Goal: Task Accomplishment & Management: Manage account settings

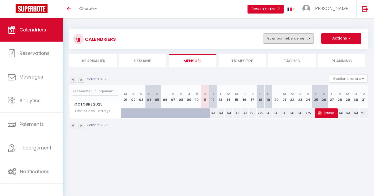
click at [309, 39] on button "Filtrer par hébergement" at bounding box center [288, 38] width 50 height 10
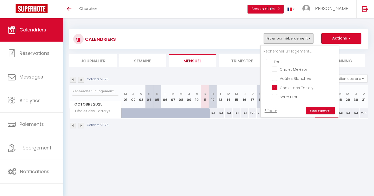
click at [324, 111] on link "Sauvegarder" at bounding box center [319, 111] width 29 height 8
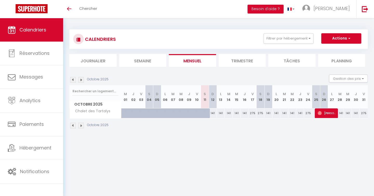
click at [245, 62] on li "Trimestre" at bounding box center [241, 60] width 47 height 13
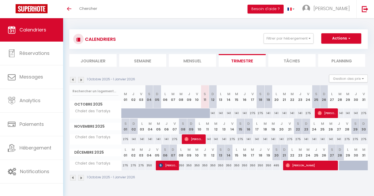
click at [213, 113] on div "141" at bounding box center [213, 113] width 8 height 10
type input "141"
type input "Dim 12 Octobre 2025"
type input "Lun 13 Octobre 2025"
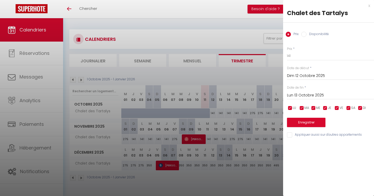
click at [252, 72] on div at bounding box center [187, 98] width 374 height 196
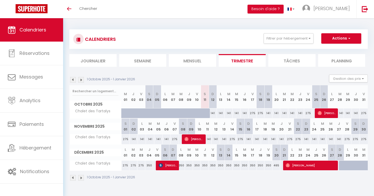
click at [214, 115] on div "141" at bounding box center [213, 113] width 8 height 10
type input "141"
type input "Dim 12 Octobre 2025"
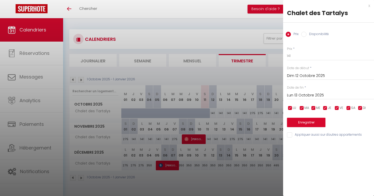
click at [300, 95] on input "Lun 13 Octobre 2025" at bounding box center [330, 95] width 87 height 7
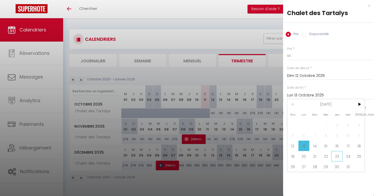
click at [337, 157] on span "23" at bounding box center [336, 156] width 11 height 10
type input "Jeu 23 Octobre 2025"
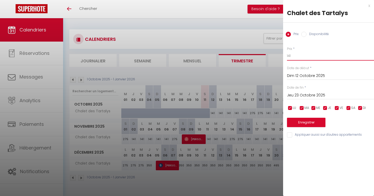
click at [300, 56] on input "141" at bounding box center [330, 55] width 87 height 9
type input "225"
click at [306, 123] on button "Enregistrer" at bounding box center [306, 122] width 38 height 9
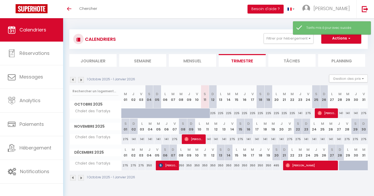
click at [300, 113] on div "141" at bounding box center [300, 113] width 8 height 10
type input "141"
type input "Jeu 23 Octobre 2025"
type input "Ven 24 Octobre 2025"
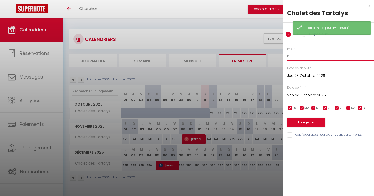
click at [296, 56] on input "141" at bounding box center [330, 55] width 87 height 9
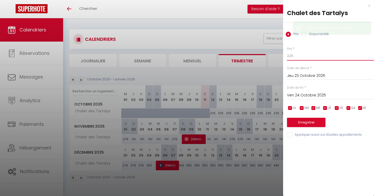
type input "225"
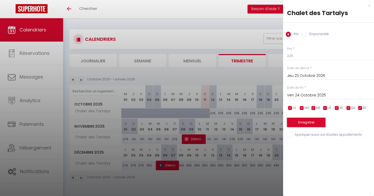
click at [304, 121] on button "Enregistrer" at bounding box center [306, 122] width 38 height 9
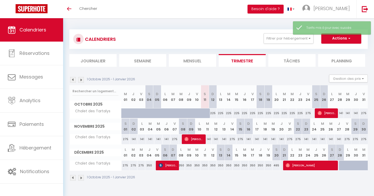
click at [342, 114] on div "141" at bounding box center [340, 113] width 8 height 10
type input "141"
type input "[DATE] Octobre 2025"
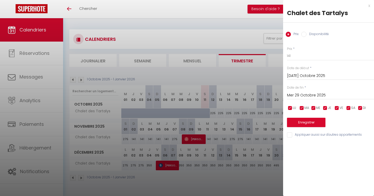
click at [314, 96] on input "Mer 29 Octobre 2025" at bounding box center [330, 95] width 87 height 7
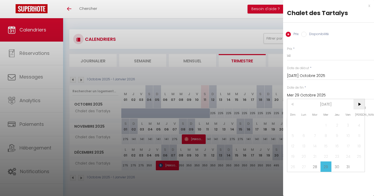
click at [358, 104] on span ">" at bounding box center [358, 104] width 11 height 10
click at [360, 136] on span "8" at bounding box center [358, 135] width 11 height 10
type input "Sam 08 Novembre 2025"
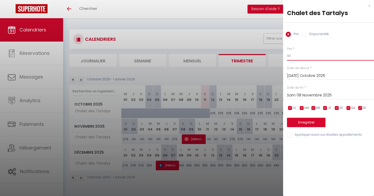
click at [296, 57] on input "141" at bounding box center [330, 55] width 87 height 9
type input "225"
click at [307, 123] on button "Enregistrer" at bounding box center [306, 122] width 38 height 9
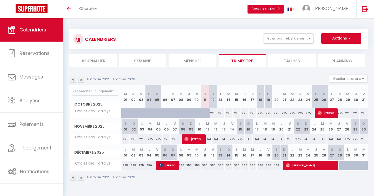
click at [210, 140] on div "141" at bounding box center [207, 139] width 8 height 10
type input "141"
type input "[DATE] Novembre 2025"
type input "Mer 12 Novembre 2025"
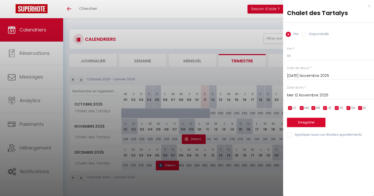
click at [308, 96] on input "Mer 12 Novembre 2025" at bounding box center [330, 95] width 87 height 7
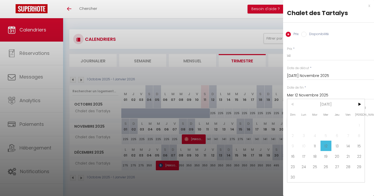
click at [369, 7] on div "x" at bounding box center [326, 6] width 87 height 6
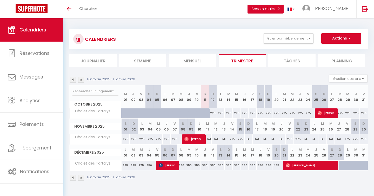
click at [209, 141] on div "141" at bounding box center [207, 139] width 8 height 10
type input "141"
type input "[DATE] Novembre 2025"
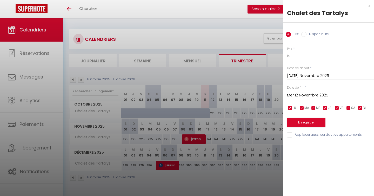
click at [315, 94] on input "Mer 12 Novembre 2025" at bounding box center [330, 95] width 87 height 7
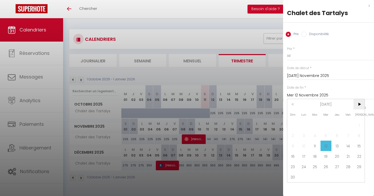
click at [360, 104] on span ">" at bounding box center [358, 104] width 11 height 10
click at [326, 166] on span "31" at bounding box center [325, 166] width 11 height 10
type input "Mer 31 Décembre 2025"
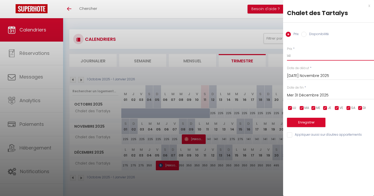
click at [301, 57] on input "141" at bounding box center [330, 55] width 87 height 9
type input "275"
click at [306, 123] on button "Enregistrer" at bounding box center [306, 122] width 38 height 9
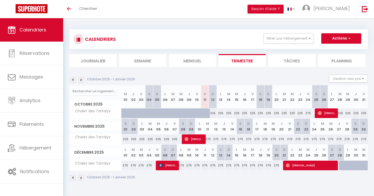
click at [213, 165] on div "275" at bounding box center [213, 165] width 8 height 10
type input "275"
type input "Ven 12 Décembre 2025"
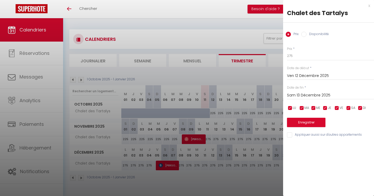
click at [304, 95] on input "Sam 13 Décembre 2025" at bounding box center [330, 95] width 87 height 7
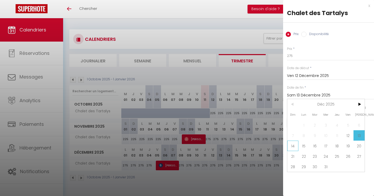
click at [292, 145] on span "14" at bounding box center [292, 145] width 11 height 10
type input "Dim 14 Décembre 2025"
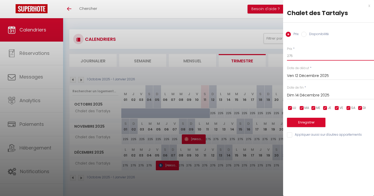
click at [296, 54] on input "275" at bounding box center [330, 55] width 87 height 9
type input "400"
click at [304, 124] on button "Enregistrer" at bounding box center [306, 122] width 38 height 9
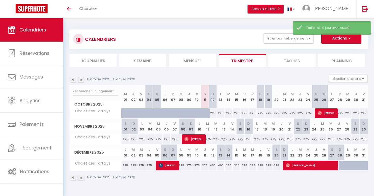
click at [82, 81] on img at bounding box center [81, 80] width 6 height 6
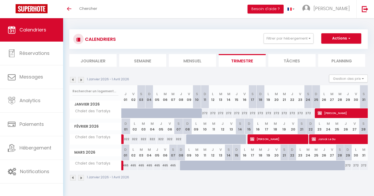
click at [73, 80] on img at bounding box center [73, 80] width 6 height 6
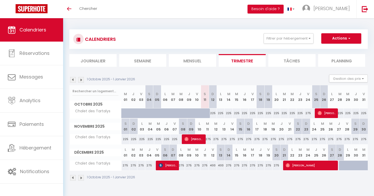
click at [213, 113] on div "225" at bounding box center [213, 113] width 8 height 10
type input "225"
type input "Dim 12 Octobre 2025"
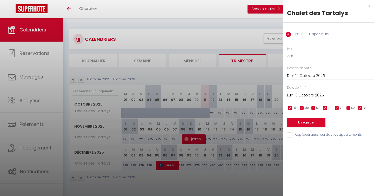
click at [304, 95] on input "Lun 13 Octobre 2025" at bounding box center [330, 95] width 87 height 7
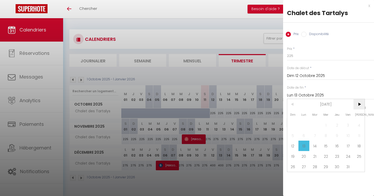
click at [360, 104] on span ">" at bounding box center [358, 104] width 11 height 10
click at [359, 104] on span ">" at bounding box center [358, 104] width 11 height 10
click at [358, 147] on span "20" at bounding box center [358, 145] width 11 height 10
type input "Sam 20 Décembre 2025"
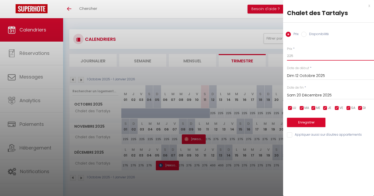
click at [298, 56] on input "225" at bounding box center [330, 55] width 87 height 9
type input "275"
click at [306, 122] on button "Enregistrer" at bounding box center [306, 122] width 38 height 9
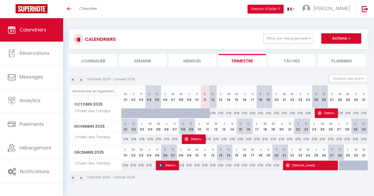
click at [213, 165] on div "275" at bounding box center [213, 165] width 8 height 10
type input "275"
type input "Ven 12 Décembre 2025"
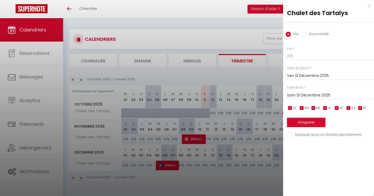
click at [309, 98] on input "Sam 13 Décembre 2025" at bounding box center [330, 95] width 87 height 7
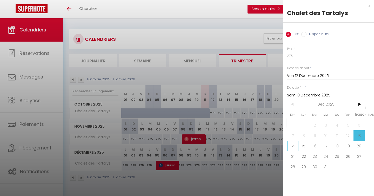
click at [293, 145] on span "14" at bounding box center [292, 145] width 11 height 10
type input "Dim 14 Décembre 2025"
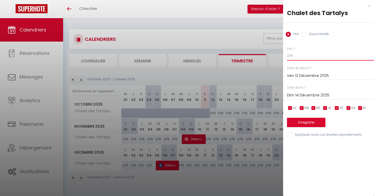
click at [295, 56] on input "275" at bounding box center [330, 55] width 87 height 9
type input "400"
click at [309, 122] on button "Enregistrer" at bounding box center [306, 122] width 38 height 9
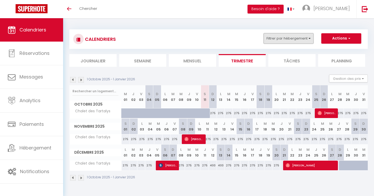
click at [310, 39] on button "Filtrer par hébergement" at bounding box center [288, 38] width 50 height 10
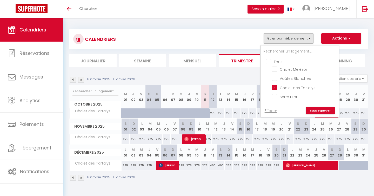
click at [247, 36] on div "CALENDRIERS Filtrer par hébergement Tous Chalet Mélèzor Voûtes Blanches Chalet …" at bounding box center [218, 39] width 290 height 12
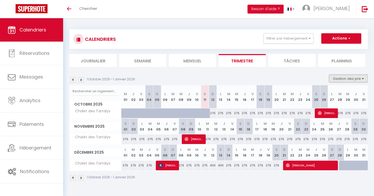
click at [350, 78] on button "Gestion des prix" at bounding box center [348, 78] width 39 height 8
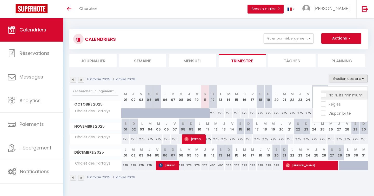
click at [325, 95] on input "Nb Nuits minimum" at bounding box center [343, 94] width 47 height 5
checkbox input "true"
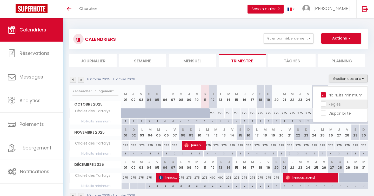
click at [324, 104] on input "Règles" at bounding box center [343, 103] width 47 height 5
checkbox input "true"
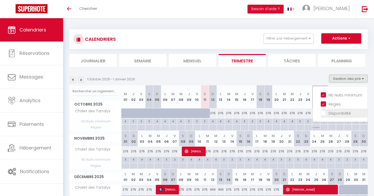
click at [324, 114] on input "Disponibilité" at bounding box center [343, 112] width 47 height 5
checkbox input "true"
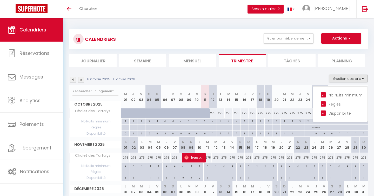
click at [289, 72] on section "1 Octobre 2025 - 1 Janvier 2026 Gestion des prix Nb Nuits minimum Règles Dispon…" at bounding box center [218, 154] width 298 height 171
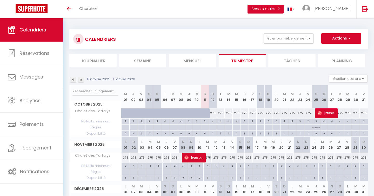
click at [214, 121] on div "4" at bounding box center [213, 120] width 8 height 5
type input "4"
type input "Dim 12 Octobre 2025"
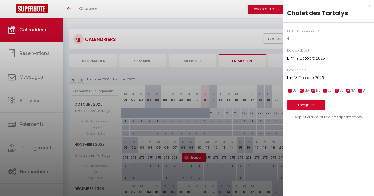
click at [305, 78] on input "Lun 13 Octobre 2025" at bounding box center [330, 77] width 87 height 7
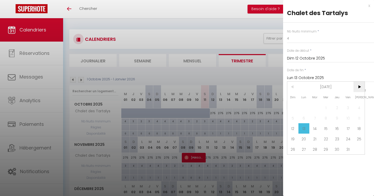
click at [360, 88] on span ">" at bounding box center [358, 86] width 11 height 10
click at [358, 127] on span "20" at bounding box center [358, 128] width 11 height 10
type input "Sam 20 Décembre 2025"
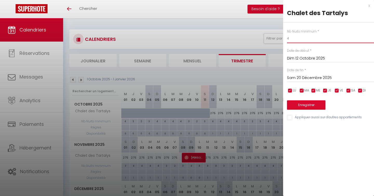
click at [294, 40] on input "4" at bounding box center [330, 38] width 87 height 9
type input "2"
click at [307, 104] on button "Enregistrer" at bounding box center [306, 104] width 38 height 9
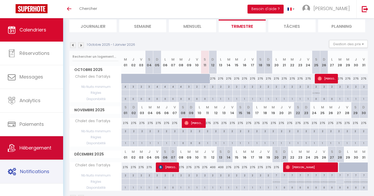
scroll to position [51, 0]
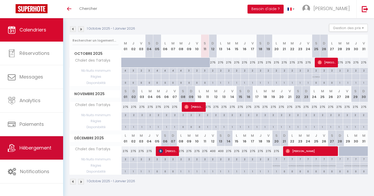
click at [31, 146] on span "Hébergement" at bounding box center [35, 147] width 32 height 6
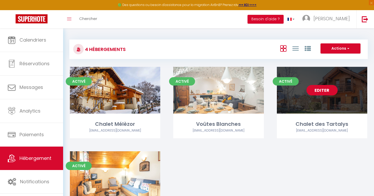
click at [321, 91] on link "Editer" at bounding box center [321, 90] width 31 height 10
select select "3"
select select "2"
select select "1"
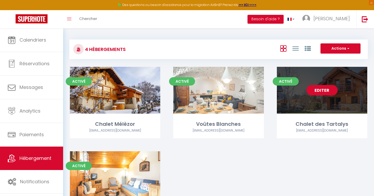
select select
select select "28"
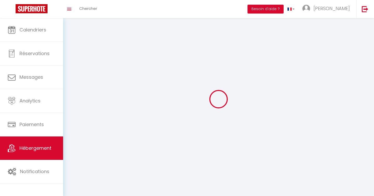
select select
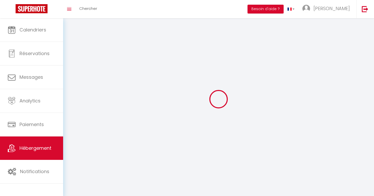
select select
checkbox input "false"
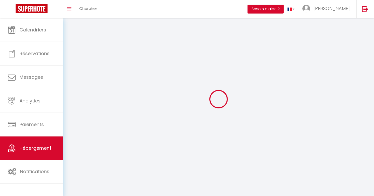
select select
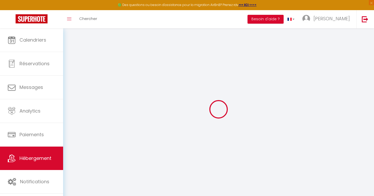
select select
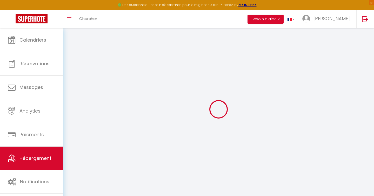
select select
checkbox input "false"
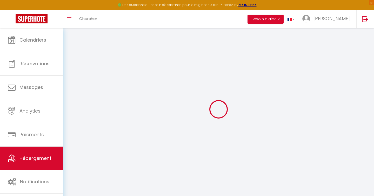
select select
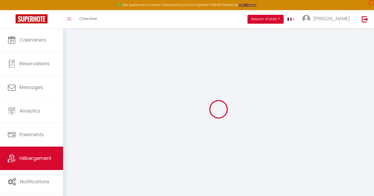
select select
checkbox input "false"
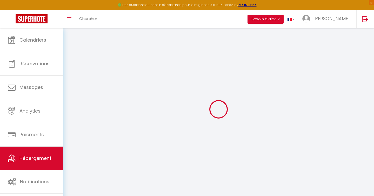
checkbox input "false"
select select
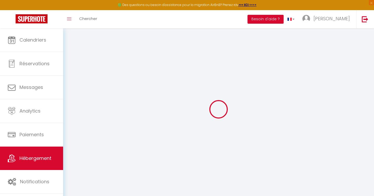
select select
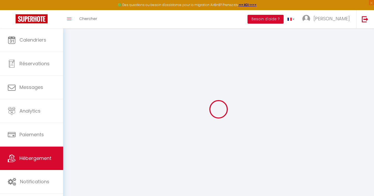
checkbox input "false"
select select
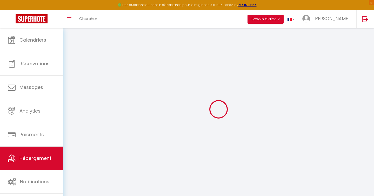
select select
select select "+ 22 %"
select select "+ 20 %"
select select "+ 25 %"
select select
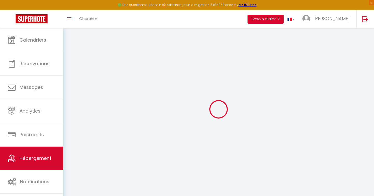
checkbox input "false"
select select "16:00"
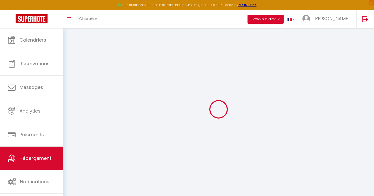
select select "22:00"
select select "10:00"
select select "30"
select select "15"
select select "EUR"
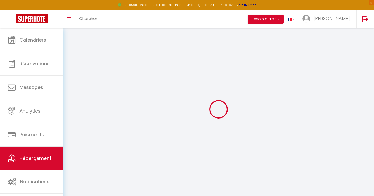
select select
select select "3036-581717052019286650"
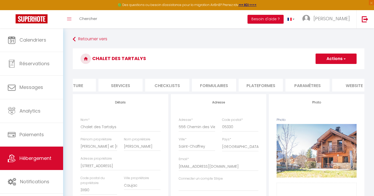
scroll to position [0, 116]
click at [258, 85] on li "Plateformes" at bounding box center [259, 85] width 44 height 13
select select
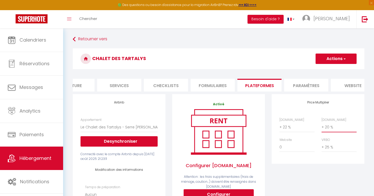
click at [334, 127] on select "0 + 1 % + 2 % + 3 % + 4 % + 5 % + 6 % + 7 % + 8 % + 9 %" at bounding box center [338, 127] width 35 height 10
select select "+ 25 %"
select select
click at [336, 60] on button "Actions" at bounding box center [335, 58] width 41 height 10
click at [328, 71] on link "Enregistrer" at bounding box center [335, 70] width 41 height 7
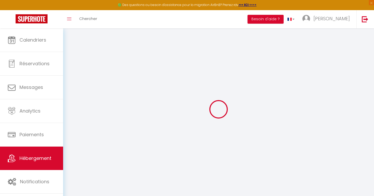
select select "EUR"
select select
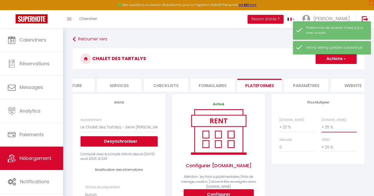
click at [332, 126] on select "0 + 1 % + 2 % + 3 % + 4 % + 5 % + 6 % + 7 % + 8 % + 9 %" at bounding box center [338, 127] width 35 height 10
select select "+ 30 %"
select select
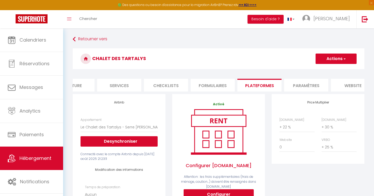
click at [333, 60] on button "Actions" at bounding box center [335, 58] width 41 height 10
click at [329, 127] on select "0 + 1 % + 2 % + 3 % + 4 % + 5 % + 6 % + 7 % + 8 % + 9 %" at bounding box center [338, 127] width 35 height 10
select select "+ 33 %"
select select
click at [338, 58] on button "Actions" at bounding box center [335, 58] width 41 height 10
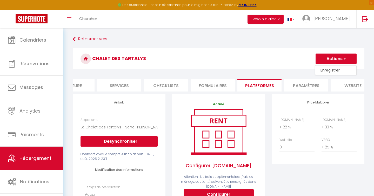
click at [331, 70] on link "Enregistrer" at bounding box center [335, 70] width 41 height 7
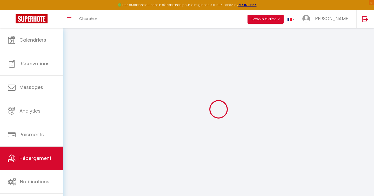
select select "EUR"
select select
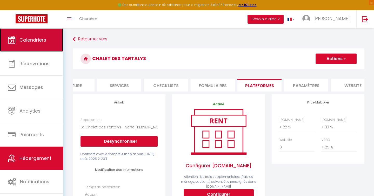
click at [34, 40] on span "Calendriers" at bounding box center [32, 40] width 27 height 6
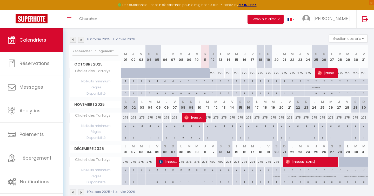
scroll to position [52, 0]
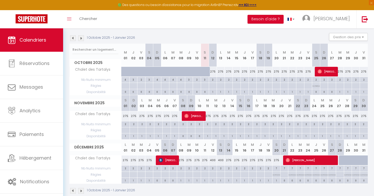
click at [212, 91] on div "1" at bounding box center [213, 91] width 8 height 5
select select "1"
type input "Dim 12 Octobre 2025"
type input "Lun 13 Octobre 2025"
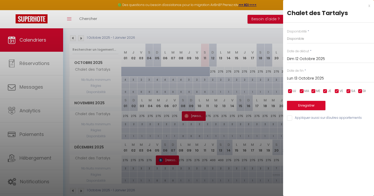
click at [304, 79] on input "Lun 13 Octobre 2025" at bounding box center [330, 78] width 87 height 7
click at [368, 6] on div "x" at bounding box center [326, 6] width 87 height 6
select select
type input "undefined aN undefined NaN"
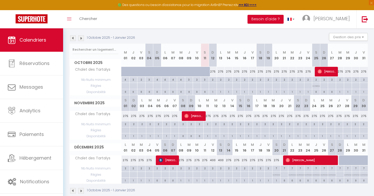
click at [212, 93] on div "1" at bounding box center [213, 91] width 8 height 5
select select "1"
type input "Dim 12 Octobre 2025"
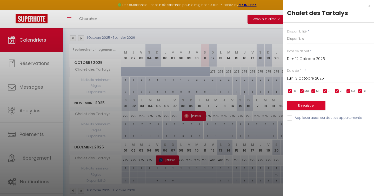
click at [312, 77] on input "Lun 13 Octobre 2025" at bounding box center [330, 78] width 87 height 7
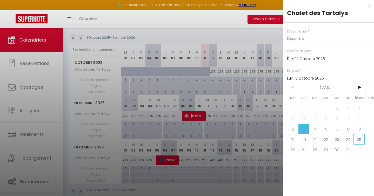
click at [359, 138] on span "25" at bounding box center [358, 139] width 11 height 10
type input "Sam 25 Octobre 2025"
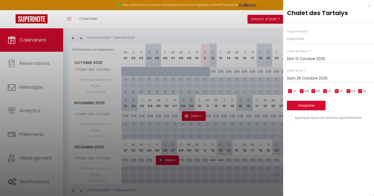
click at [308, 106] on button "Enregistrer" at bounding box center [306, 105] width 38 height 9
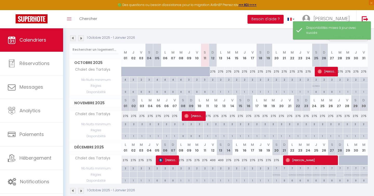
click at [340, 92] on div "1" at bounding box center [340, 91] width 8 height 5
type input "[DATE] Octobre 2025"
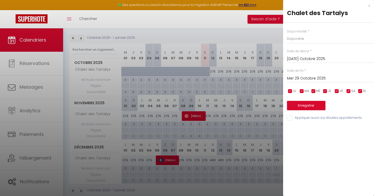
click at [310, 79] on input "Mer 29 Octobre 2025" at bounding box center [330, 78] width 87 height 7
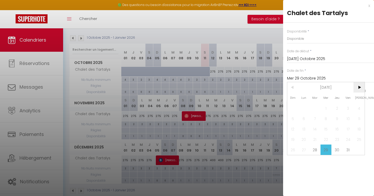
click at [360, 88] on span ">" at bounding box center [358, 87] width 11 height 10
click at [358, 119] on span "8" at bounding box center [358, 118] width 11 height 10
type input "Sam 08 Novembre 2025"
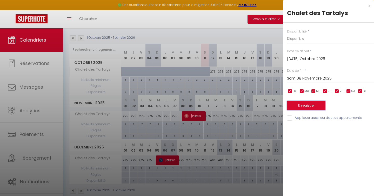
click at [304, 107] on button "Enregistrer" at bounding box center [306, 105] width 38 height 9
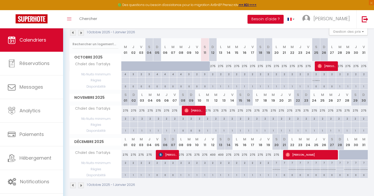
scroll to position [60, 0]
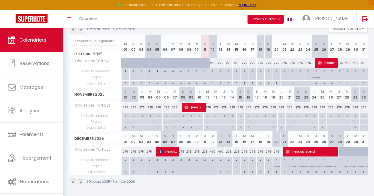
click at [341, 151] on div at bounding box center [343, 152] width 8 height 10
type input "275"
type input "Dim 28 Décembre 2025"
type input "Lun 29 Décembre 2025"
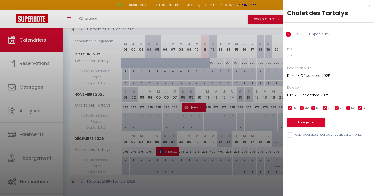
click at [368, 7] on div "x" at bounding box center [326, 6] width 87 height 6
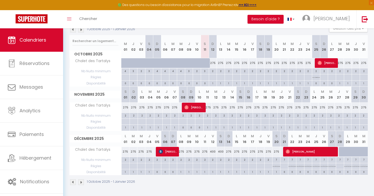
click at [210, 108] on div "275" at bounding box center [207, 107] width 8 height 10
type input "275"
type input "[DATE] Novembre 2025"
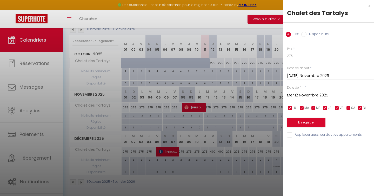
click at [295, 96] on input "Mer 12 Novembre 2025" at bounding box center [330, 95] width 87 height 7
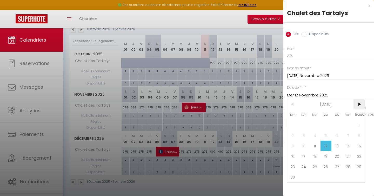
click at [359, 105] on span ">" at bounding box center [358, 104] width 11 height 10
click at [348, 126] on span "5" at bounding box center [347, 125] width 11 height 10
type input "Ven 05 Décembre 2025"
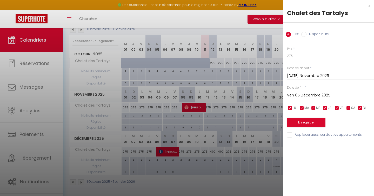
click at [304, 33] on input "Disponibilité" at bounding box center [303, 34] width 5 height 5
radio input "true"
radio input "false"
click at [303, 123] on button "Enregistrer" at bounding box center [306, 122] width 38 height 9
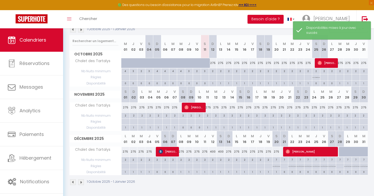
click at [182, 153] on div "275" at bounding box center [181, 152] width 8 height 10
select select "1"
type input "Lun 08 Décembre 2025"
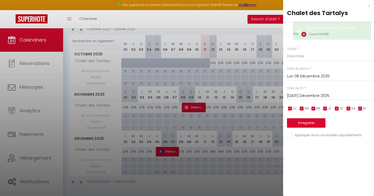
click at [310, 95] on input "[DATE] Décembre 2025" at bounding box center [330, 95] width 87 height 7
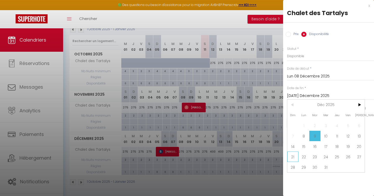
click at [292, 155] on span "21" at bounding box center [292, 156] width 11 height 10
type input "Dim 21 Décembre 2025"
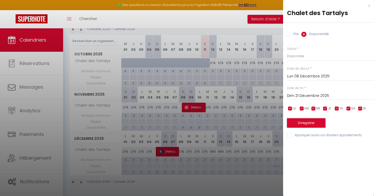
click at [305, 123] on button "Enregistrer" at bounding box center [306, 122] width 38 height 9
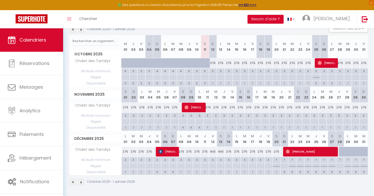
click at [81, 31] on img at bounding box center [81, 30] width 6 height 6
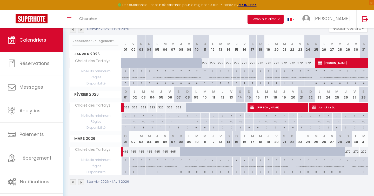
click at [205, 64] on div "272" at bounding box center [205, 63] width 8 height 10
select select "1"
type input "Dim 11 Janvier 2026"
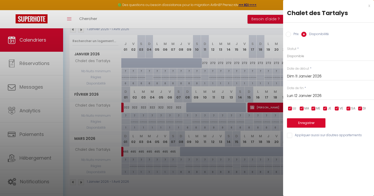
click at [300, 95] on input "Lun 12 Janvier 2026" at bounding box center [330, 95] width 87 height 7
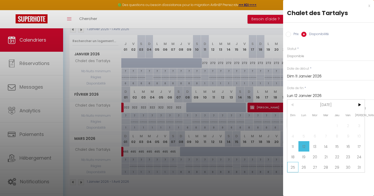
click at [292, 166] on span "25" at bounding box center [292, 167] width 11 height 10
type input "Dim 25 Janvier 2026"
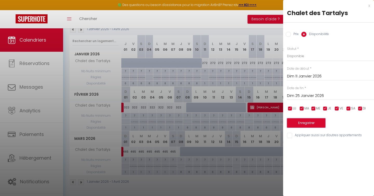
click at [309, 123] on button "Enregistrer" at bounding box center [306, 122] width 38 height 9
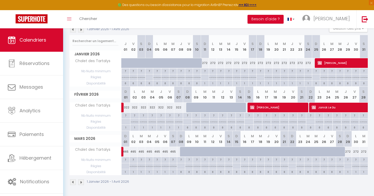
click at [126, 127] on div "1" at bounding box center [125, 127] width 9 height 5
select select "1"
type input "Dim 01 Février 2026"
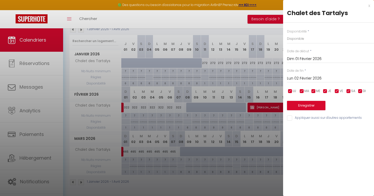
click at [300, 79] on input "Lun 02 Février 2026" at bounding box center [330, 78] width 87 height 7
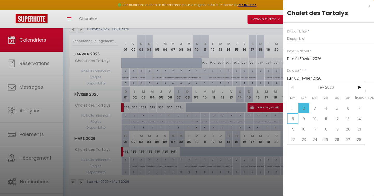
click at [294, 119] on span "8" at bounding box center [292, 118] width 11 height 10
type input "Dim 08 Février 2026"
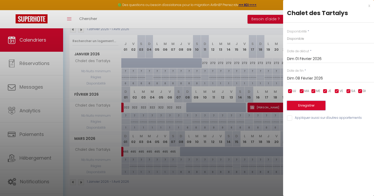
click at [309, 106] on button "Enregistrer" at bounding box center [306, 105] width 38 height 9
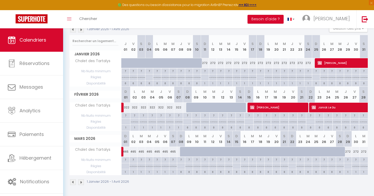
click at [125, 172] on div "1" at bounding box center [125, 171] width 8 height 5
type input "Dim 01 Mars 2026"
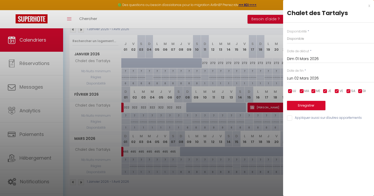
click at [302, 78] on input "Lun 02 Mars 2026" at bounding box center [330, 78] width 87 height 7
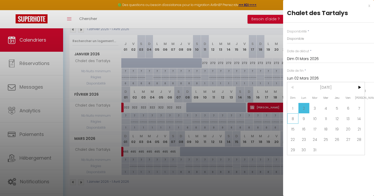
click at [295, 118] on span "8" at bounding box center [292, 118] width 11 height 10
type input "Dim 08 Mars 2026"
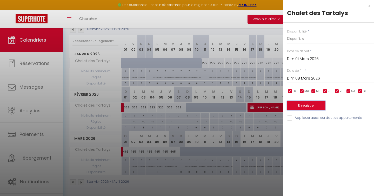
click at [306, 105] on button "Enregistrer" at bounding box center [306, 105] width 38 height 9
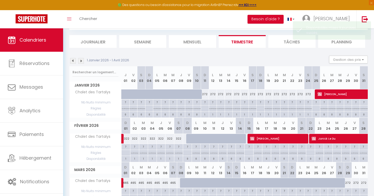
scroll to position [24, 0]
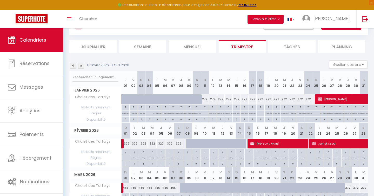
click at [81, 65] on img at bounding box center [81, 66] width 6 height 6
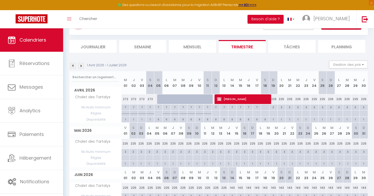
click at [124, 120] on div "1" at bounding box center [125, 119] width 8 height 5
type input "Mer 01 Avril 2026"
type input "Jeu 02 Avril 2026"
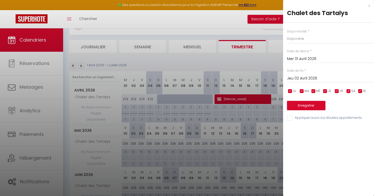
click at [302, 60] on input "Mer 01 Avril 2026" at bounding box center [330, 59] width 87 height 7
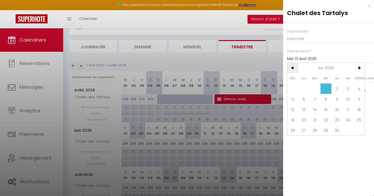
click at [293, 69] on span "<" at bounding box center [292, 68] width 11 height 10
click at [292, 131] on span "29" at bounding box center [292, 130] width 11 height 10
type input "Dim 29 Mars 2026"
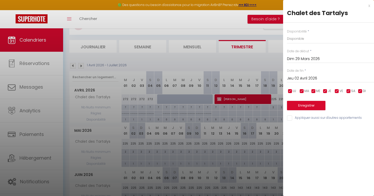
click at [306, 78] on input "Jeu 02 Avril 2026" at bounding box center [330, 78] width 87 height 7
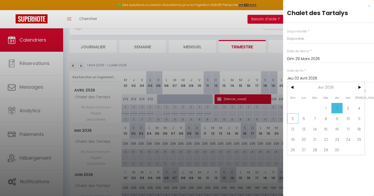
click at [291, 118] on span "5" at bounding box center [292, 118] width 11 height 10
type input "Dim 05 Avril 2026"
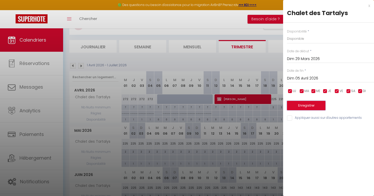
click at [304, 106] on button "Enregistrer" at bounding box center [306, 105] width 38 height 9
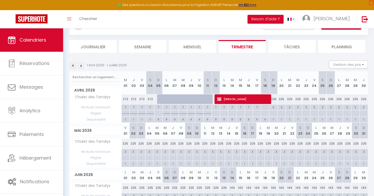
click at [274, 120] on div "1" at bounding box center [273, 119] width 8 height 5
type input "Dim 19 Avril 2026"
type input "Lun 20 Avril 2026"
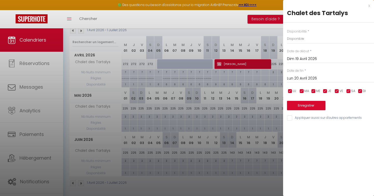
scroll to position [61, 0]
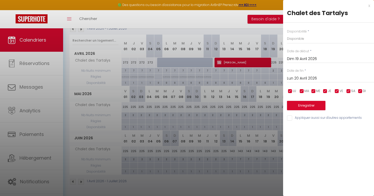
click at [370, 5] on div "x Chalet des Tartalys Disponibilité * Disponible Indisponible Date de début * D…" at bounding box center [328, 63] width 91 height 126
click at [368, 6] on div "x" at bounding box center [326, 6] width 87 height 6
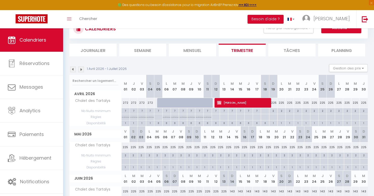
scroll to position [17, 0]
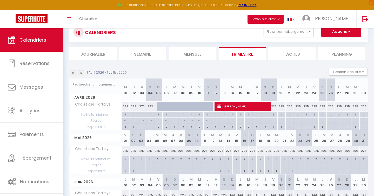
click at [81, 74] on img at bounding box center [81, 73] width 6 height 6
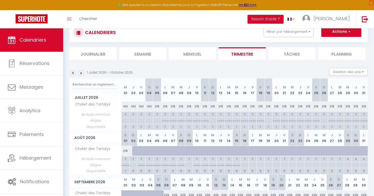
click at [140, 127] on div "1" at bounding box center [141, 126] width 8 height 5
select select "1"
type input "Ven 03 Juillet 2026"
type input "[PERSON_NAME] 04 Juillet 2026"
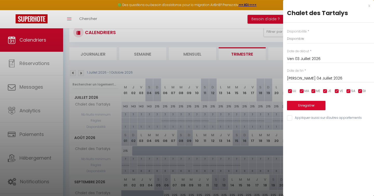
click at [298, 59] on input "Ven 03 Juillet 2026" at bounding box center [330, 59] width 87 height 7
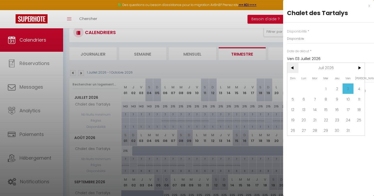
click at [293, 69] on span "<" at bounding box center [292, 68] width 11 height 10
click at [292, 120] on span "19" at bounding box center [292, 119] width 11 height 10
type input "Dim 19 Avril 2026"
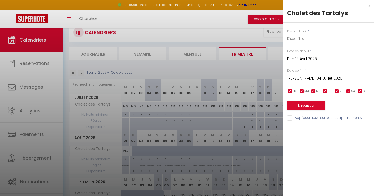
click at [303, 78] on input "[PERSON_NAME] 04 Juillet 2026" at bounding box center [330, 78] width 87 height 7
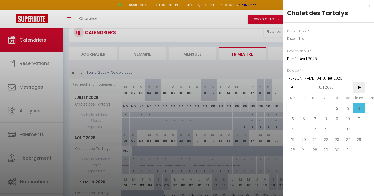
click at [358, 86] on span ">" at bounding box center [358, 87] width 11 height 10
click at [293, 87] on span "<" at bounding box center [292, 87] width 11 height 10
click at [292, 117] on span "2" at bounding box center [292, 118] width 11 height 10
type input "Dim 02 Août 2026"
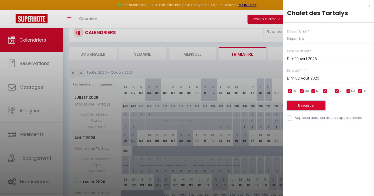
click at [306, 107] on button "Enregistrer" at bounding box center [306, 105] width 38 height 9
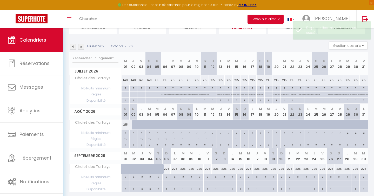
scroll to position [23, 0]
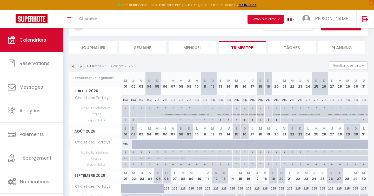
click at [81, 66] on img at bounding box center [81, 67] width 6 height 6
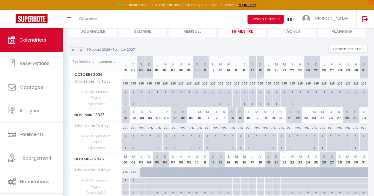
scroll to position [40, 0]
click at [149, 148] on div "1" at bounding box center [150, 147] width 8 height 5
type input "Mer 04 Novembre 2026"
type input "Jeu 05 Novembre 2026"
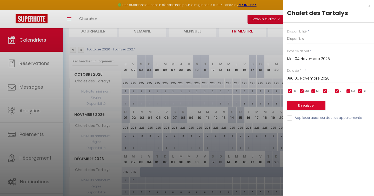
click at [296, 59] on input "Mer 04 Novembre 2026" at bounding box center [330, 59] width 87 height 7
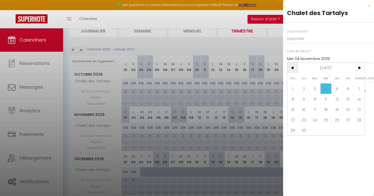
click at [292, 67] on span "<" at bounding box center [292, 68] width 11 height 10
click at [358, 68] on span ">" at bounding box center [358, 68] width 11 height 10
click at [293, 99] on span "6" at bounding box center [292, 99] width 11 height 10
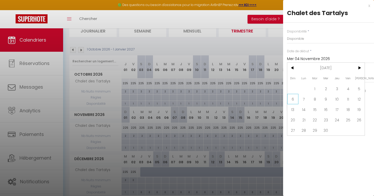
type input "Dim 06 Septembre 2026"
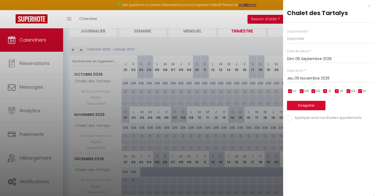
click at [313, 79] on input "Jeu 05 Novembre 2026" at bounding box center [330, 78] width 87 height 7
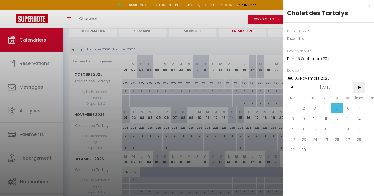
click at [359, 88] on span ">" at bounding box center [358, 87] width 11 height 10
click at [293, 87] on span "<" at bounding box center [292, 87] width 11 height 10
click at [337, 108] on span "3" at bounding box center [336, 108] width 11 height 10
type input "Jeu 03 Décembre 2026"
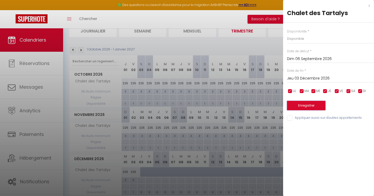
click at [304, 107] on button "Enregistrer" at bounding box center [306, 105] width 38 height 9
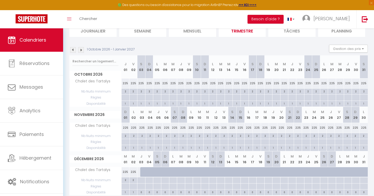
click at [73, 50] on img at bounding box center [73, 50] width 6 height 6
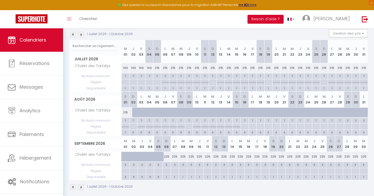
scroll to position [61, 0]
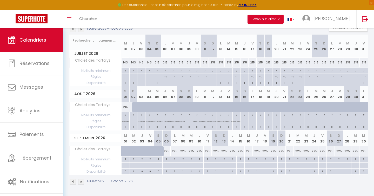
click at [168, 152] on div "225" at bounding box center [166, 151] width 8 height 10
select select "1"
type input "Dim 06 Septembre 2026"
type input "Lun 07 Septembre 2026"
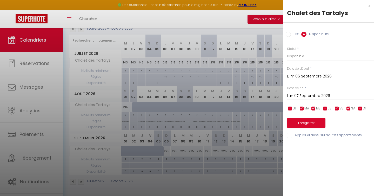
click at [288, 33] on input "Prix" at bounding box center [287, 34] width 5 height 5
radio input "true"
radio input "false"
click at [304, 96] on input "Lun 07 Septembre 2026" at bounding box center [330, 95] width 87 height 7
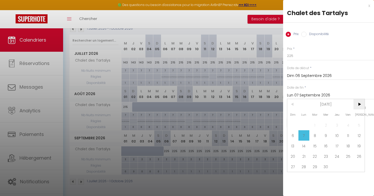
click at [358, 105] on span ">" at bounding box center [358, 104] width 11 height 10
click at [337, 125] on span "3" at bounding box center [336, 125] width 11 height 10
type input "Jeu 03 Décembre 2026"
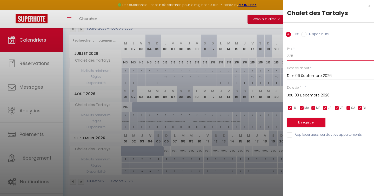
click at [296, 57] on input "225" at bounding box center [330, 55] width 87 height 9
type input "275"
click at [305, 123] on button "Enregistrer" at bounding box center [306, 122] width 38 height 9
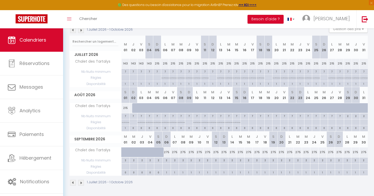
scroll to position [35, 0]
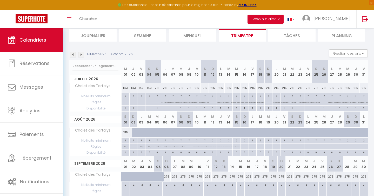
click at [80, 55] on img at bounding box center [81, 55] width 6 height 6
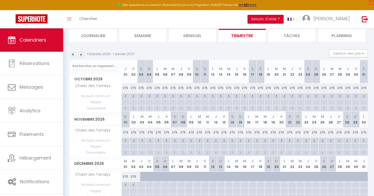
click at [80, 55] on img at bounding box center [81, 55] width 6 height 6
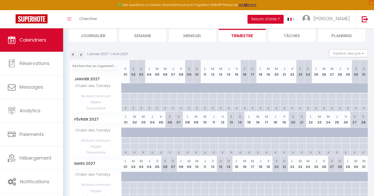
click at [72, 54] on img at bounding box center [73, 55] width 6 height 6
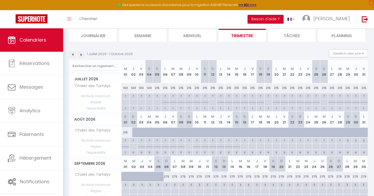
click at [72, 54] on img at bounding box center [73, 55] width 6 height 6
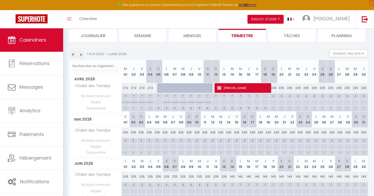
click at [72, 54] on img at bounding box center [73, 55] width 6 height 6
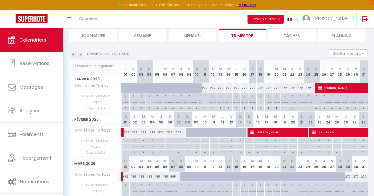
click at [74, 56] on img at bounding box center [73, 55] width 6 height 6
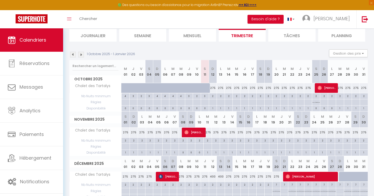
click at [213, 102] on div at bounding box center [213, 102] width 8 height 6
type input "Dim 12 Octobre 2025"
type input "Lun 13 Octobre 2025"
select select
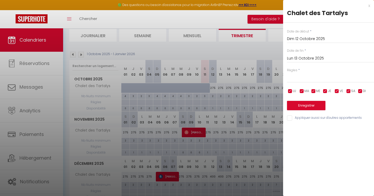
click at [308, 60] on input "Lun 13 Octobre 2025" at bounding box center [330, 58] width 87 height 7
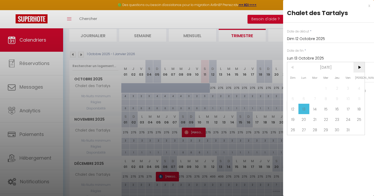
click at [358, 67] on span ">" at bounding box center [358, 67] width 11 height 10
click at [359, 109] on span "20" at bounding box center [358, 109] width 11 height 10
type input "Sam 20 Décembre 2025"
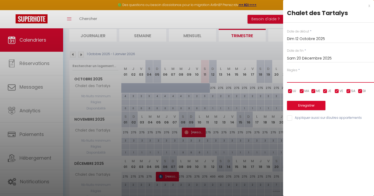
click at [304, 79] on select "Aucun No Checkin No Checkout Pas d'arrivée / Pas de départ" at bounding box center [330, 78] width 87 height 10
select select "0"
click at [304, 107] on button "Enregistrer" at bounding box center [306, 105] width 38 height 9
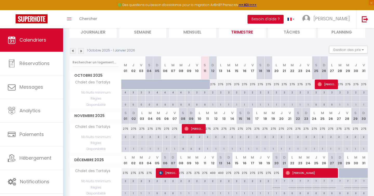
scroll to position [41, 0]
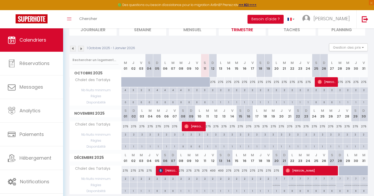
click at [213, 96] on div at bounding box center [213, 96] width 8 height 6
type input "Dim 12 Octobre 2025"
type input "Lun 13 Octobre 2025"
select select
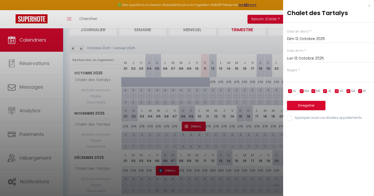
click at [312, 56] on input "Lun 13 Octobre 2025" at bounding box center [330, 58] width 87 height 7
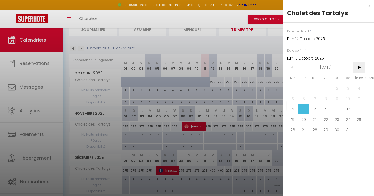
click at [360, 69] on span ">" at bounding box center [358, 67] width 11 height 10
click at [326, 89] on span "3" at bounding box center [325, 88] width 11 height 10
type input "Mer 03 Décembre 2025"
select select
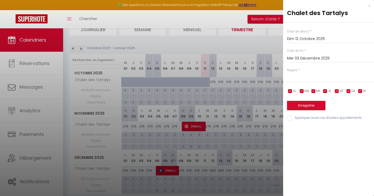
click at [327, 58] on input "Mer 03 Décembre 2025" at bounding box center [330, 58] width 87 height 7
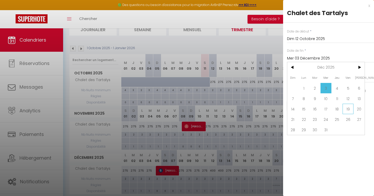
click at [347, 109] on span "19" at bounding box center [347, 109] width 11 height 10
type input "Ven 19 Décembre 2025"
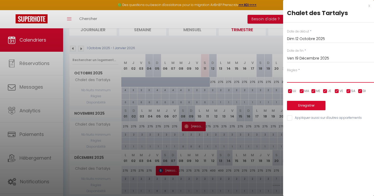
click at [307, 79] on select "Aucun No Checkin No Checkout Pas d'arrivée / Pas de départ" at bounding box center [330, 78] width 87 height 10
select select "3"
click at [303, 107] on button "Enregistrer" at bounding box center [306, 105] width 38 height 9
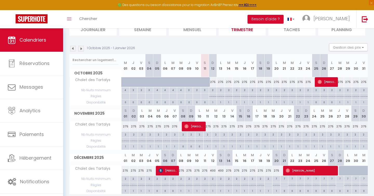
click at [213, 97] on p "No ch in/out" at bounding box center [212, 95] width 7 height 5
type input "Dim 12 Octobre 2025"
type input "Lun 13 Octobre 2025"
select select "3"
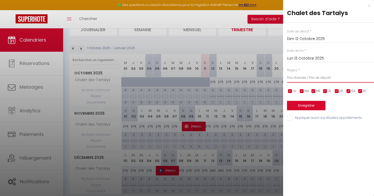
click at [305, 78] on select "Aucun No Checkin No Checkout Pas d'arrivée / Pas de départ" at bounding box center [330, 78] width 87 height 10
click at [311, 58] on input "Lun 13 Octobre 2025" at bounding box center [330, 58] width 87 height 7
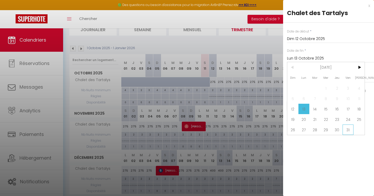
click at [346, 131] on span "31" at bounding box center [347, 129] width 11 height 10
type input "Ven 31 Octobre 2025"
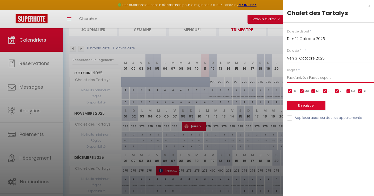
click at [304, 78] on select "Aucun No Checkin No Checkout Pas d'arrivée / Pas de départ" at bounding box center [330, 78] width 87 height 10
select select "1"
click at [307, 105] on button "Enregistrer" at bounding box center [306, 105] width 38 height 9
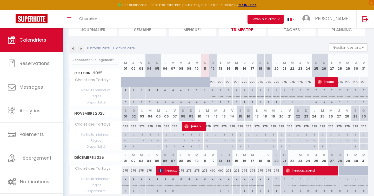
click at [213, 97] on p "No Checkin" at bounding box center [212, 95] width 6 height 5
type input "Dim 12 Octobre 2025"
type input "Lun 13 Octobre 2025"
select select "1"
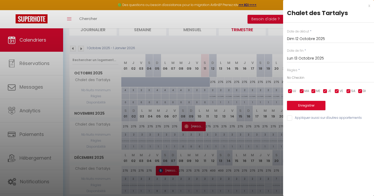
click at [311, 57] on input "Lun 13 Octobre 2025" at bounding box center [330, 58] width 87 height 7
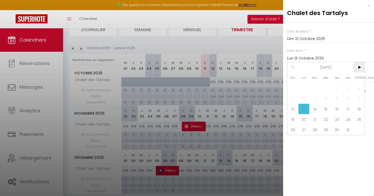
click at [357, 70] on span ">" at bounding box center [358, 67] width 11 height 10
click at [359, 109] on span "20" at bounding box center [358, 109] width 11 height 10
type input "Sam 20 Décembre 2025"
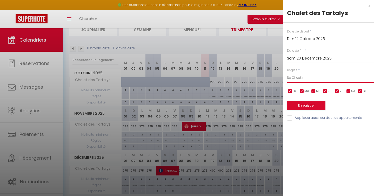
click at [298, 79] on select "Aucun No Checkin No Checkout Pas d'arrivée / Pas de départ" at bounding box center [330, 78] width 87 height 10
select select "0"
click at [304, 105] on button "Enregistrer" at bounding box center [306, 105] width 38 height 9
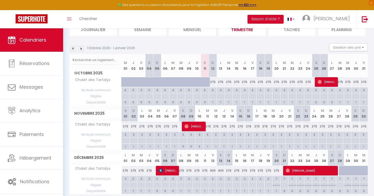
click at [221, 97] on div at bounding box center [220, 96] width 8 height 6
type input "Lun 13 Octobre 2025"
type input "[DATE] Octobre 2025"
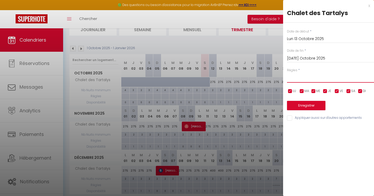
click at [303, 77] on select "Aucun No Checkin No Checkout Pas d'arrivée / Pas de départ" at bounding box center [330, 78] width 87 height 10
select select "3"
click at [305, 105] on button "Enregistrer" at bounding box center [306, 105] width 38 height 9
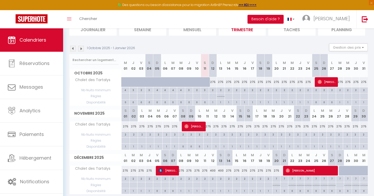
scroll to position [61, 0]
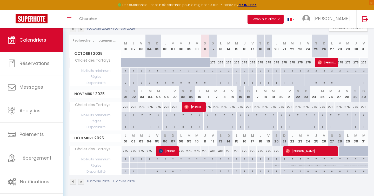
click at [276, 165] on p "No ch in/out" at bounding box center [275, 164] width 7 height 5
type input "Sam 20 Décembre 2025"
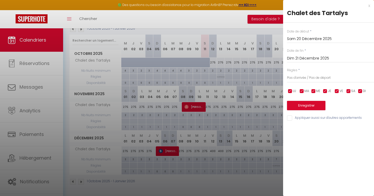
click at [312, 59] on input "Dim 21 Décembre 2025" at bounding box center [330, 58] width 87 height 7
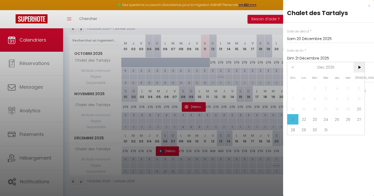
click at [359, 69] on span ">" at bounding box center [358, 67] width 11 height 10
click at [293, 118] on span "19" at bounding box center [292, 119] width 11 height 10
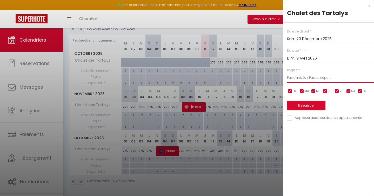
click at [309, 79] on select "Aucun No Checkin No Checkout Pas d'arrivée / Pas de départ" at bounding box center [330, 78] width 87 height 10
click at [306, 106] on button "Enregistrer" at bounding box center [306, 105] width 38 height 9
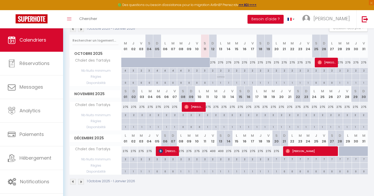
click at [276, 165] on div at bounding box center [276, 165] width 8 height 6
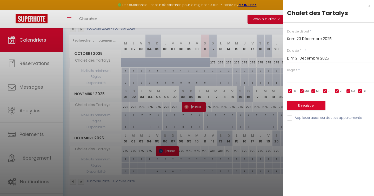
click at [313, 59] on input "Dim 21 Décembre 2025" at bounding box center [330, 58] width 87 height 7
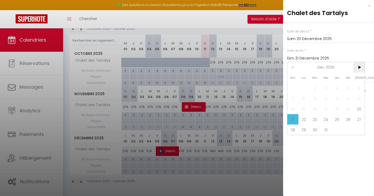
click at [359, 68] on span ">" at bounding box center [358, 67] width 11 height 10
click at [292, 119] on span "19" at bounding box center [292, 119] width 11 height 10
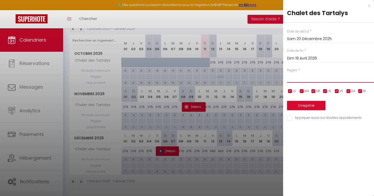
click at [297, 78] on select "Aucun No Checkin No Checkout Pas d'arrivée / Pas de départ" at bounding box center [330, 78] width 87 height 10
click at [360, 91] on input "checkbox" at bounding box center [359, 90] width 5 height 5
click at [305, 106] on button "Enregistrer" at bounding box center [306, 105] width 38 height 9
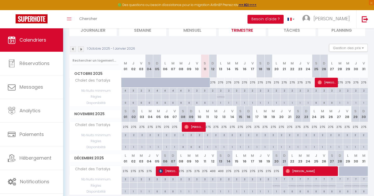
scroll to position [40, 0]
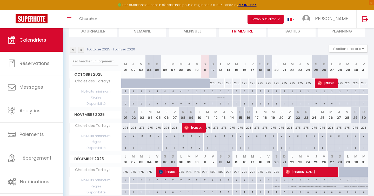
click at [82, 50] on img at bounding box center [81, 50] width 6 height 6
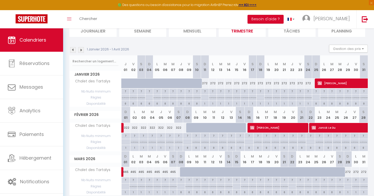
click at [82, 50] on img at bounding box center [81, 50] width 6 height 6
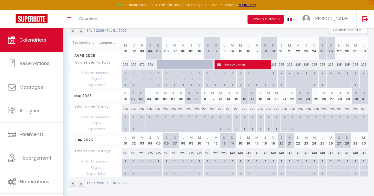
scroll to position [61, 0]
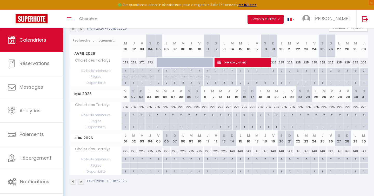
click at [233, 166] on div at bounding box center [232, 165] width 8 height 6
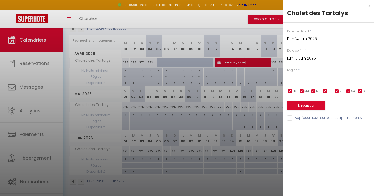
click at [309, 59] on input "Lun 15 Juin 2026" at bounding box center [330, 58] width 87 height 7
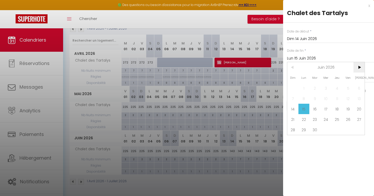
click at [358, 68] on span ">" at bounding box center [358, 67] width 11 height 10
click at [357, 69] on span ">" at bounding box center [358, 67] width 11 height 10
click at [292, 99] on span "2" at bounding box center [292, 98] width 11 height 10
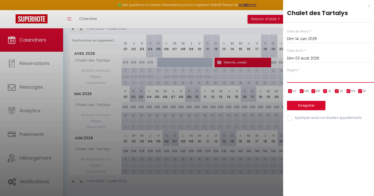
click at [294, 79] on select "Aucun No Checkin No Checkout Pas d'arrivée / Pas de départ" at bounding box center [330, 78] width 87 height 10
click at [360, 92] on input "checkbox" at bounding box center [359, 90] width 5 height 5
click at [306, 106] on button "Enregistrer" at bounding box center [306, 105] width 38 height 9
